Goal: Transaction & Acquisition: Purchase product/service

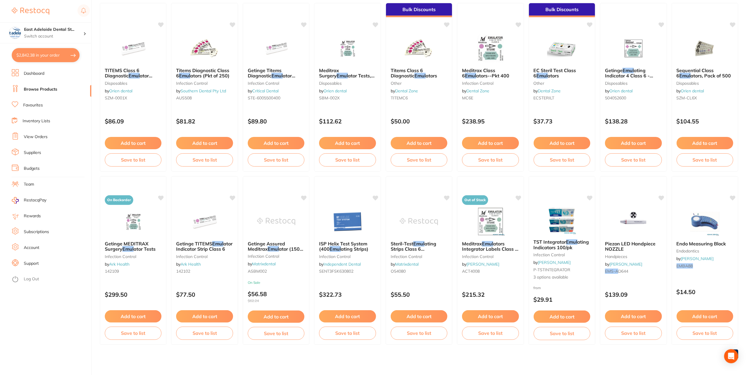
scroll to position [1009, 0]
click at [43, 56] on button "$2,842.38 in your order" at bounding box center [46, 55] width 68 height 14
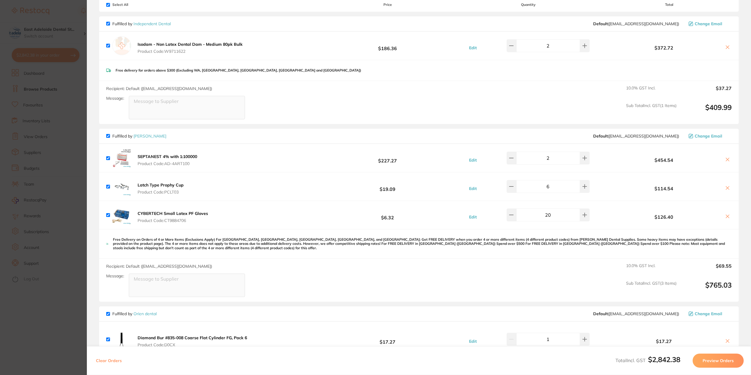
scroll to position [0, 0]
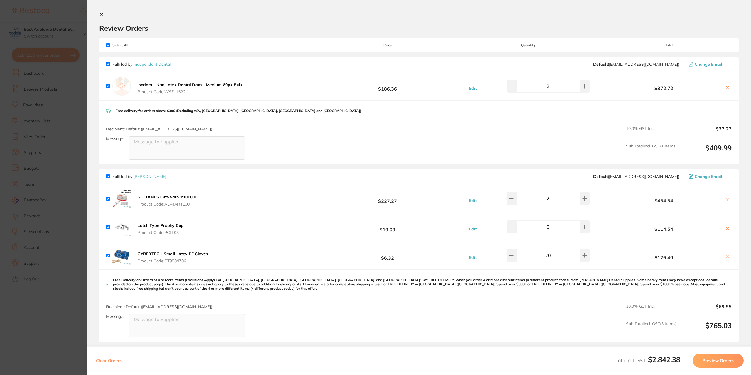
click at [56, 315] on section "Update RRP Set your pre negotiated price for this item. Item Agreed RRP (excl. …" at bounding box center [375, 187] width 751 height 375
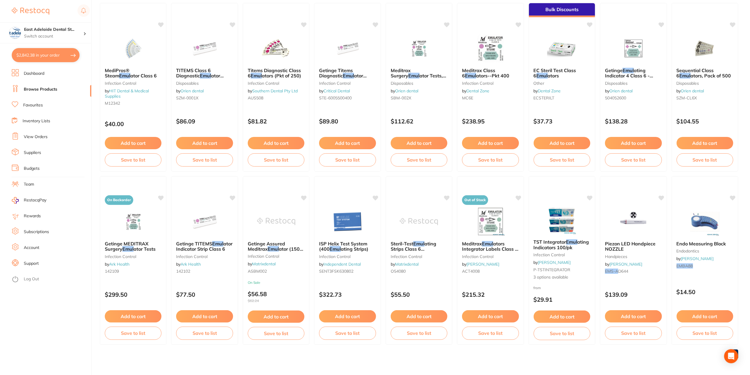
scroll to position [80, 0]
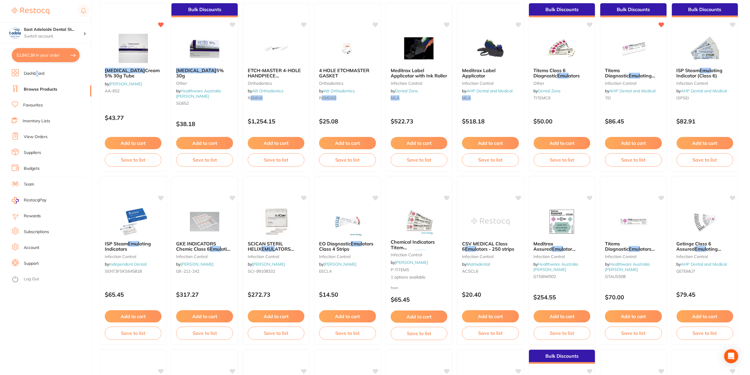
click at [36, 73] on link "Dashboard" at bounding box center [34, 74] width 21 height 6
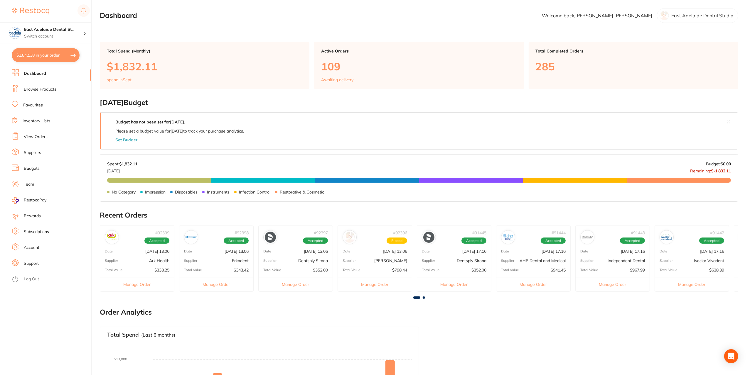
click at [377, 261] on div "Supplier [PERSON_NAME]" at bounding box center [375, 261] width 74 height 5
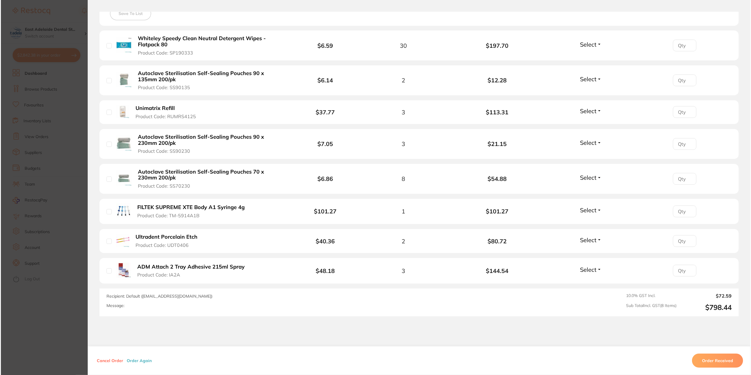
scroll to position [203, 0]
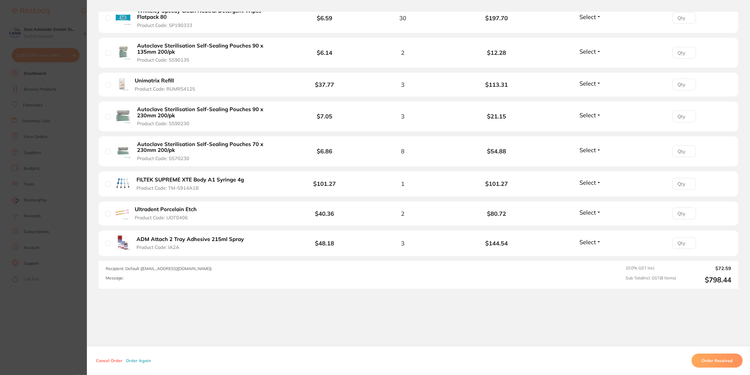
click at [145, 210] on b "Ultradent Porcelain Etch" at bounding box center [166, 210] width 62 height 6
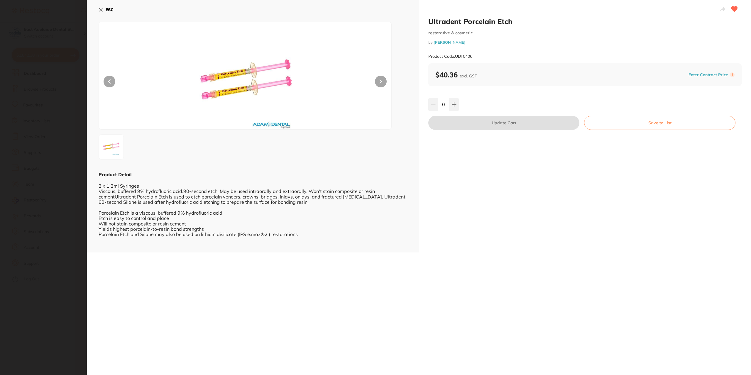
click at [85, 317] on section "Ultradent Porcelain Etch restorative & cosmetic by [PERSON_NAME] Product Code: …" at bounding box center [375, 187] width 751 height 375
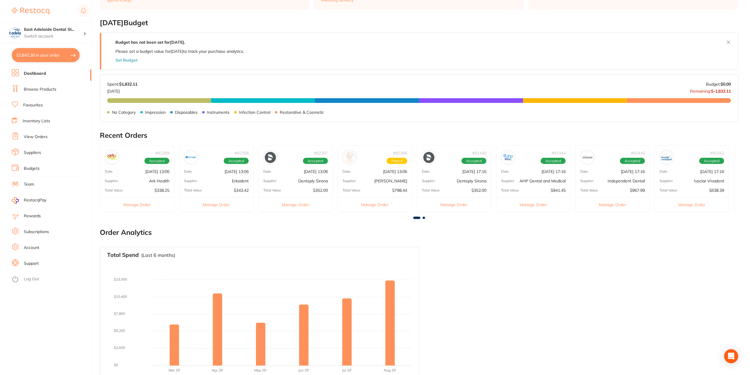
click at [379, 191] on div "Total Value $798.44" at bounding box center [375, 190] width 74 height 5
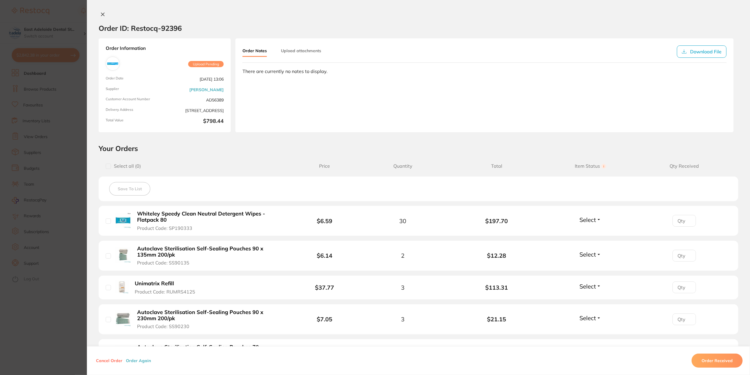
click at [103, 301] on ul "Whiteley Speedy Clean Neutral Detergent Wipes - Flatpack 80 Product Code: SP190…" at bounding box center [419, 332] width 640 height 253
click at [43, 311] on section "Order ID: Restocq- 92396 Order Information Upload Pending Order Date [DATE] 13:…" at bounding box center [375, 187] width 750 height 375
